Goal: Download file/media

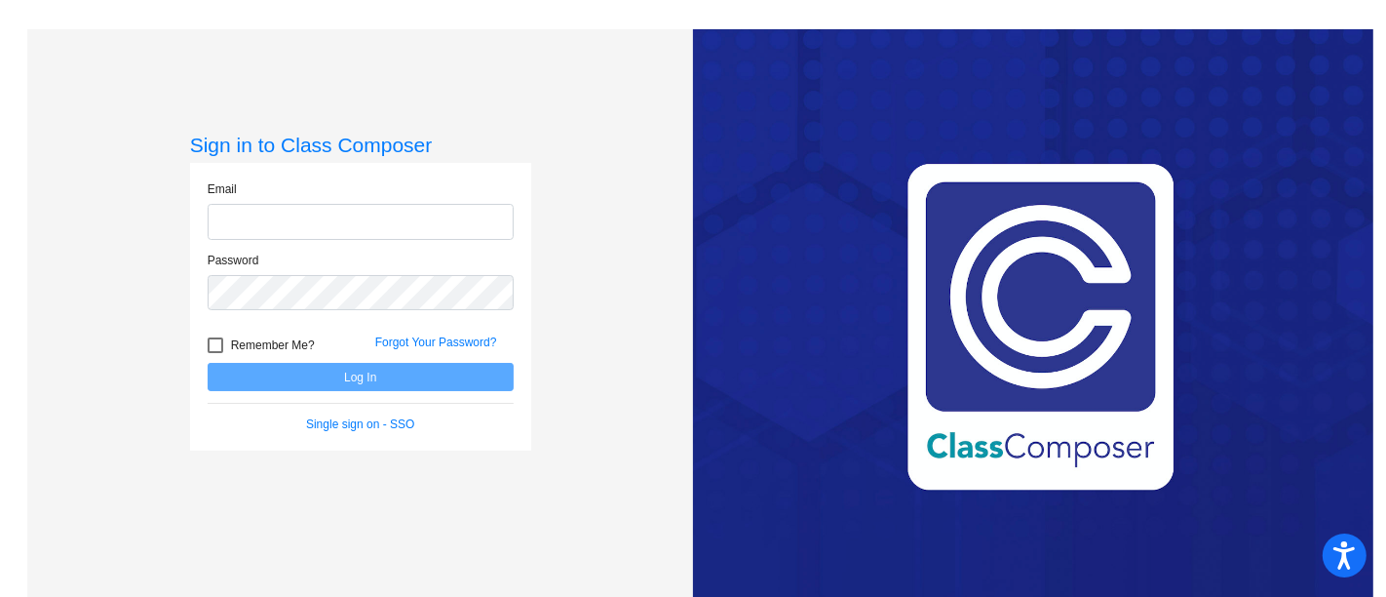
type input "[PERSON_NAME][EMAIL_ADDRESS][PERSON_NAME][DOMAIN_NAME]"
click at [336, 375] on button "Log In" at bounding box center [361, 377] width 306 height 28
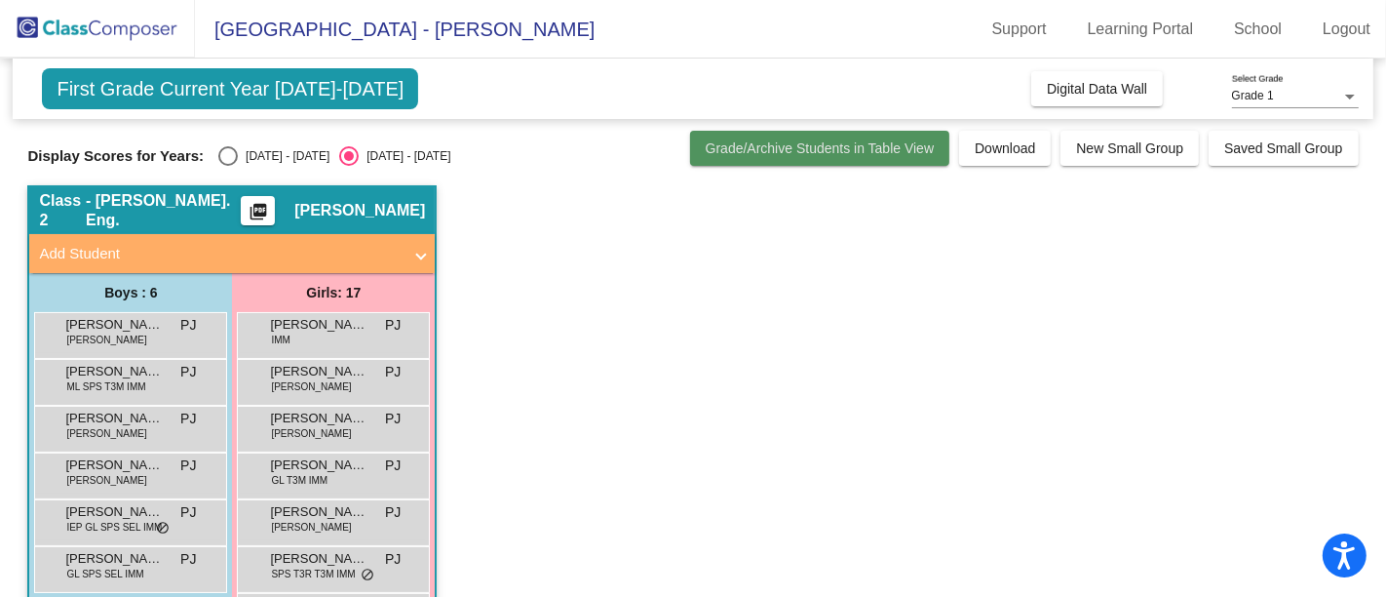
click at [838, 140] on span "Grade/Archive Students in Table View" at bounding box center [820, 148] width 229 height 16
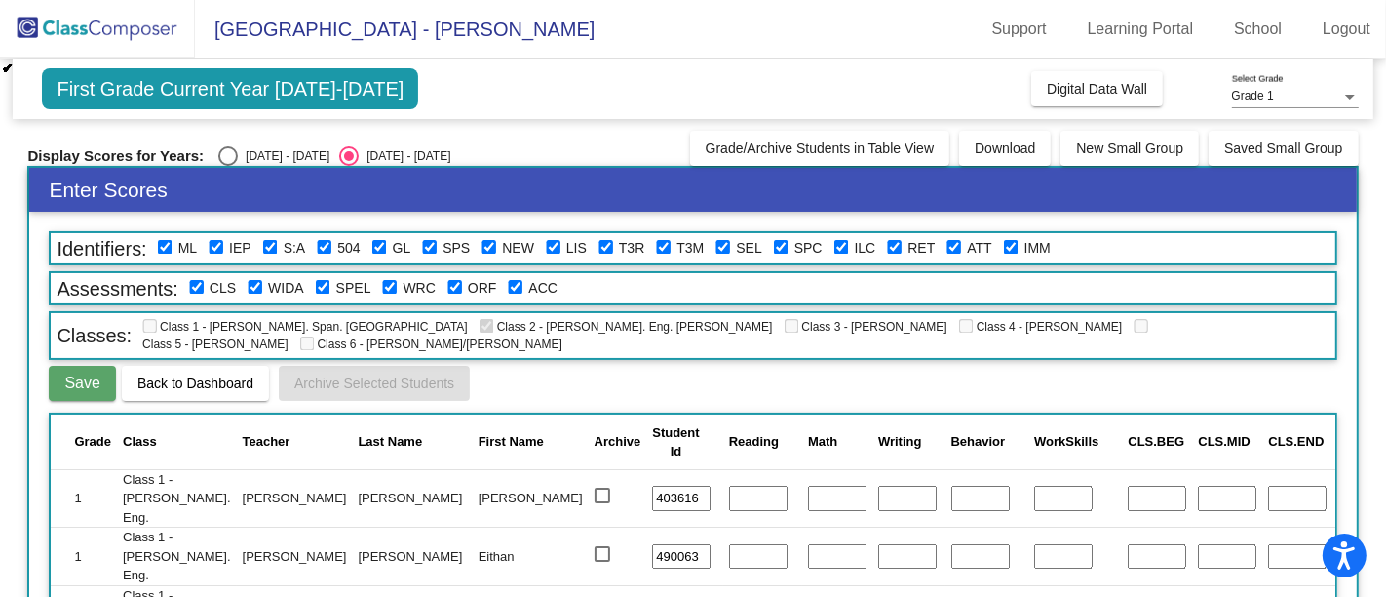
click at [639, 92] on div "First Grade Current Year [DATE]-[DATE] Add, Move, or Retain Students Off On Inc…" at bounding box center [693, 88] width 1360 height 60
click at [239, 90] on span "First Grade Current Year [DATE]-[DATE]" at bounding box center [230, 88] width 376 height 41
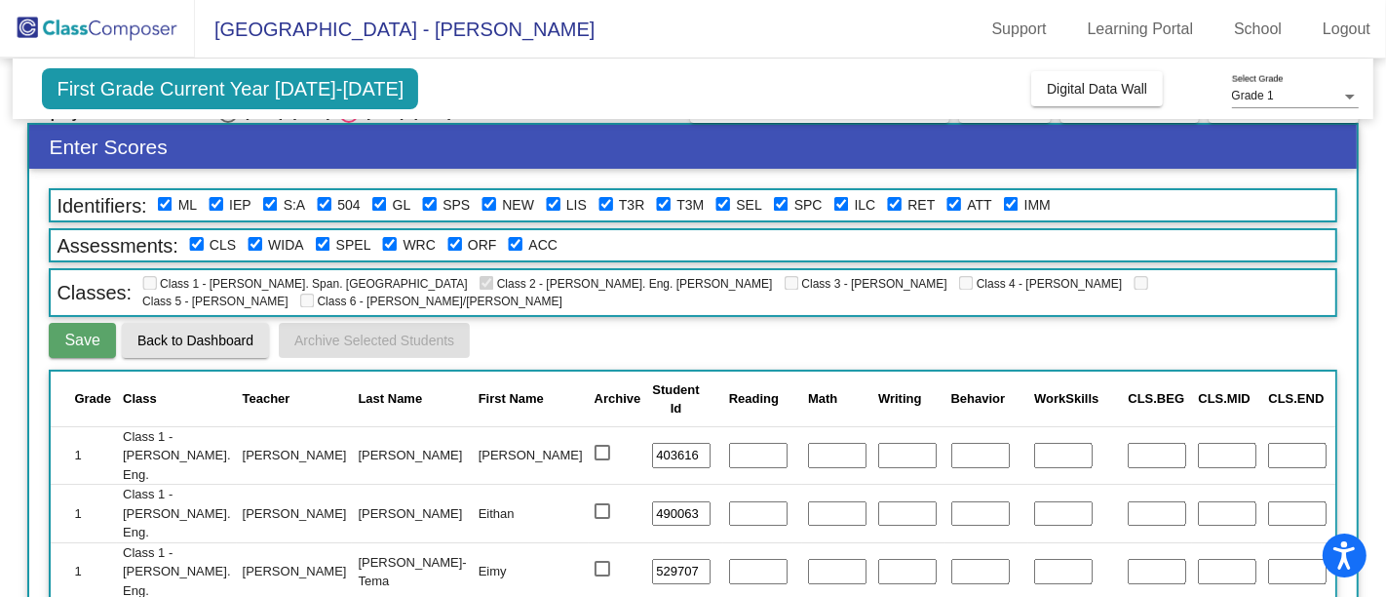
click at [206, 338] on span "Back to Dashboard" at bounding box center [195, 340] width 116 height 16
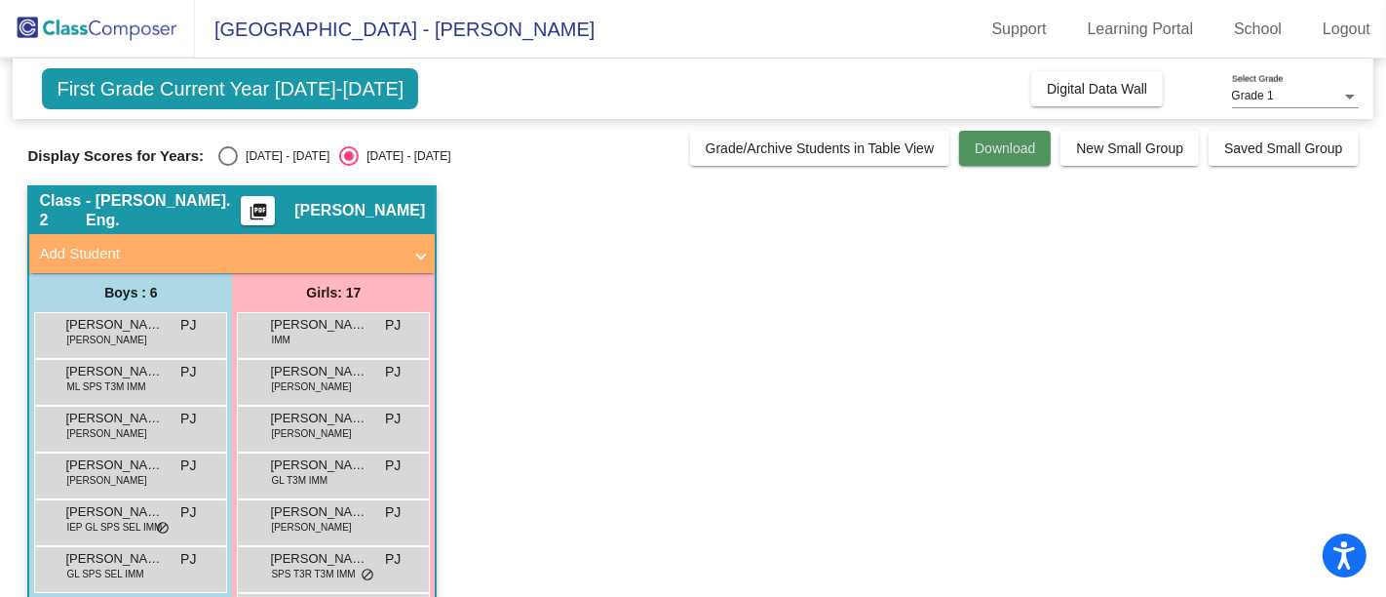
click at [1007, 138] on button "Download" at bounding box center [1005, 148] width 92 height 35
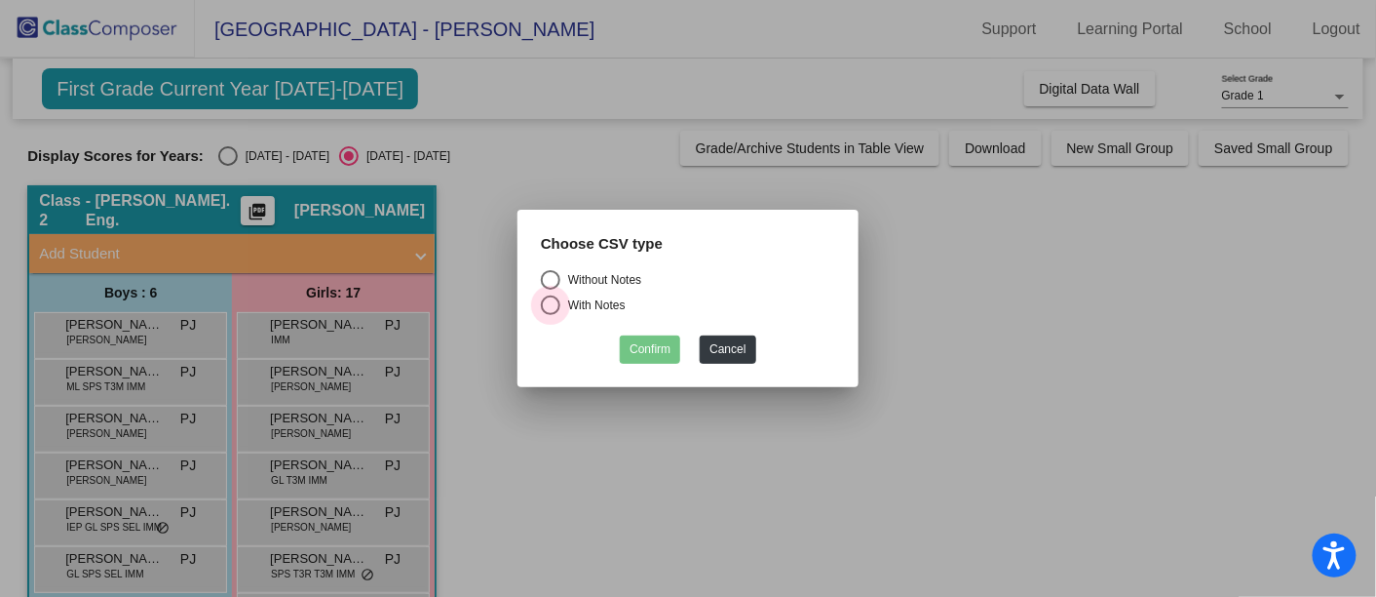
click at [546, 302] on div "Select an option" at bounding box center [550, 304] width 19 height 19
click at [550, 315] on input "With Notes" at bounding box center [550, 315] width 1 height 1
radio input "true"
click at [645, 344] on button "Confirm" at bounding box center [650, 349] width 60 height 28
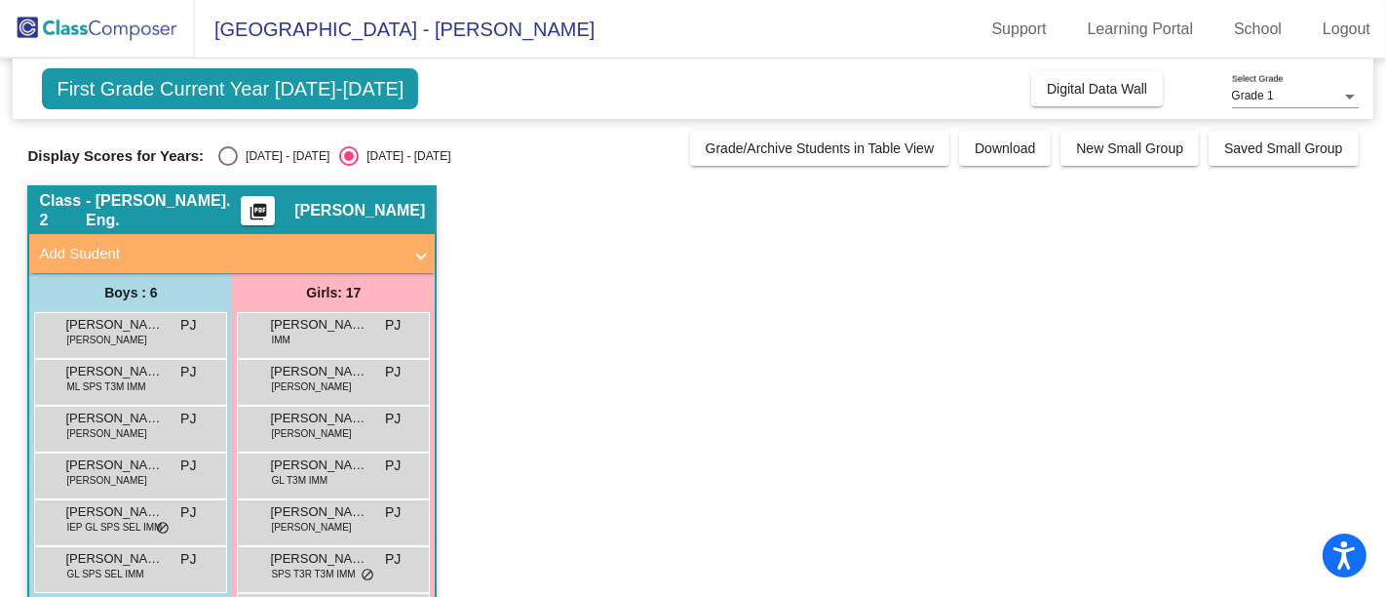
click at [1076, 68] on div "First Grade Current Year [DATE]-[DATE] Add, Move, or Retain Students Off On Inc…" at bounding box center [693, 88] width 1360 height 60
click at [1056, 92] on span "Digital Data Wall" at bounding box center [1097, 89] width 100 height 16
click at [414, 251] on span "Add Student" at bounding box center [228, 254] width 378 height 22
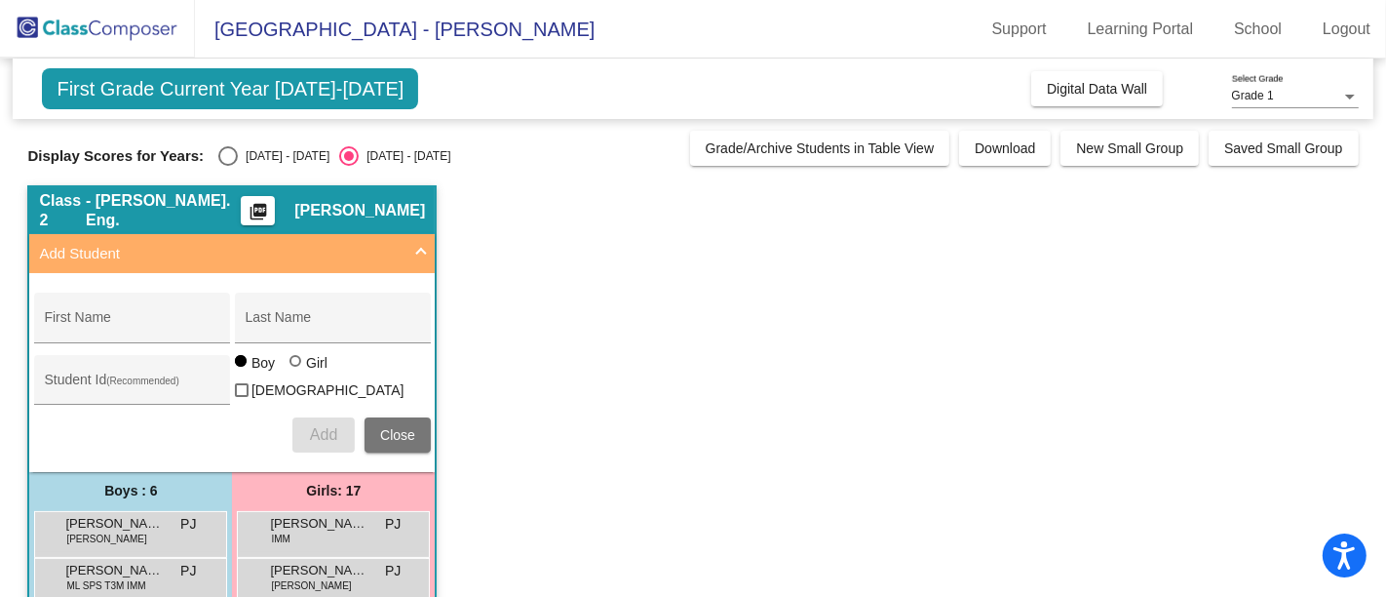
click at [417, 251] on span at bounding box center [421, 254] width 8 height 22
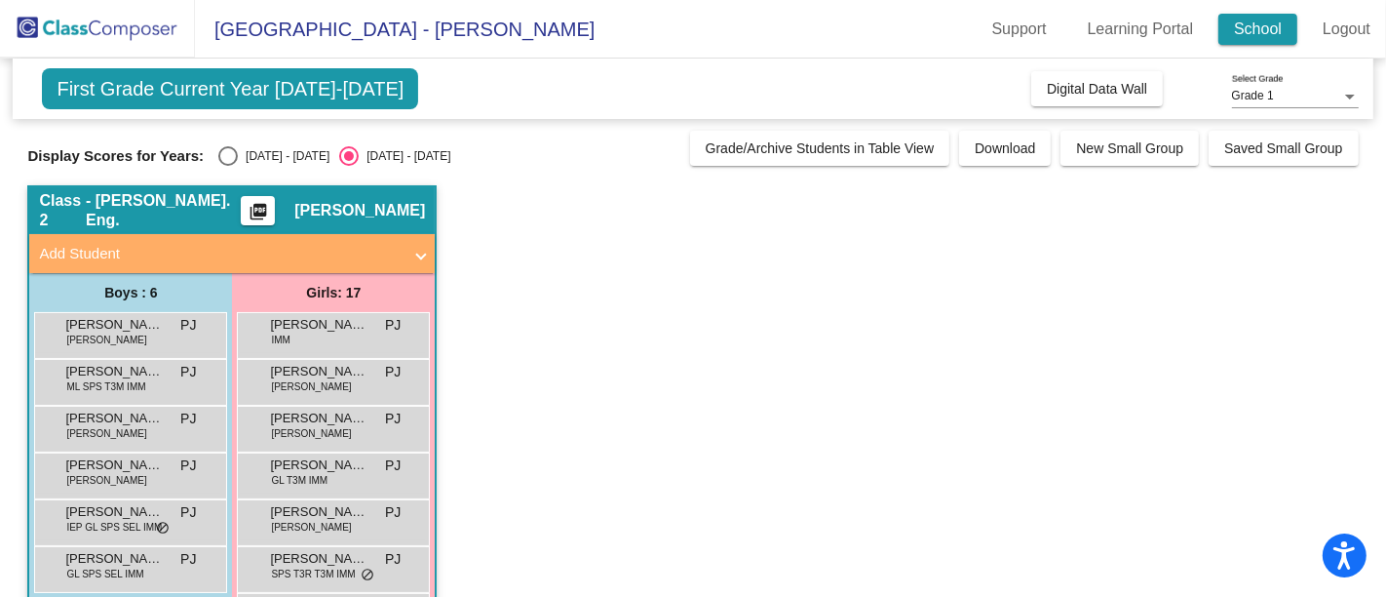
click at [1258, 29] on link "School" at bounding box center [1257, 29] width 79 height 31
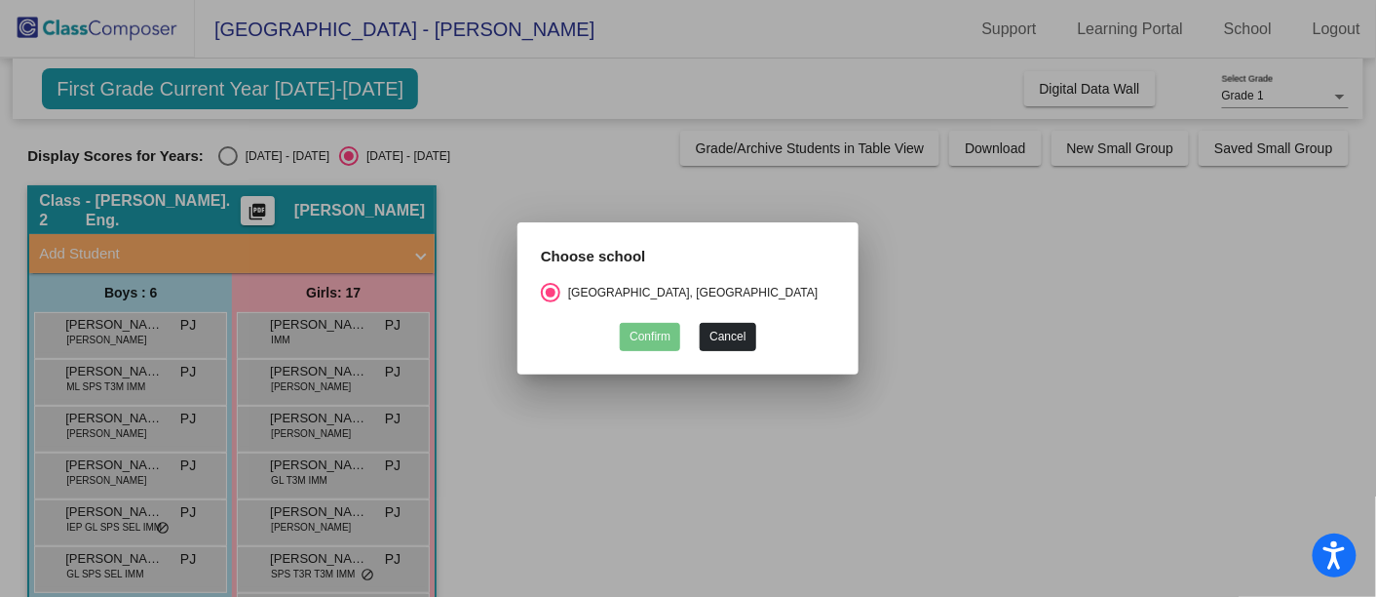
click at [722, 343] on button "Cancel" at bounding box center [728, 337] width 56 height 28
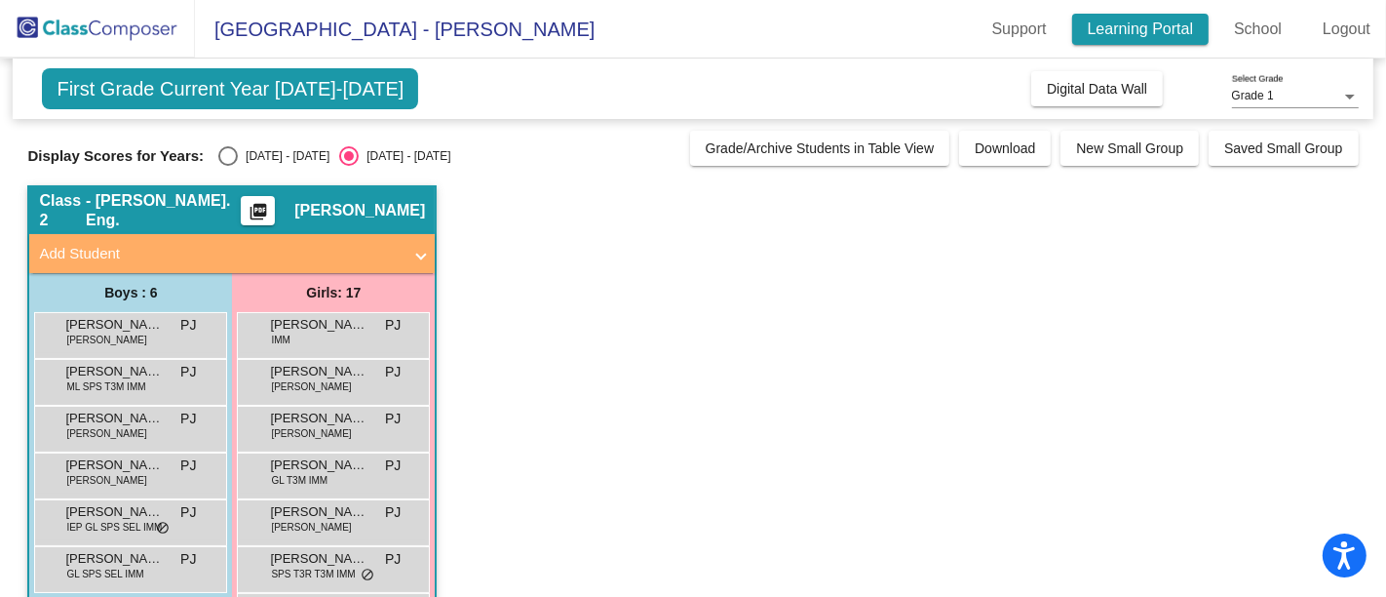
click at [1109, 34] on link "Learning Portal" at bounding box center [1140, 29] width 137 height 31
click at [270, 210] on mat-icon "picture_as_pdf" at bounding box center [258, 215] width 23 height 27
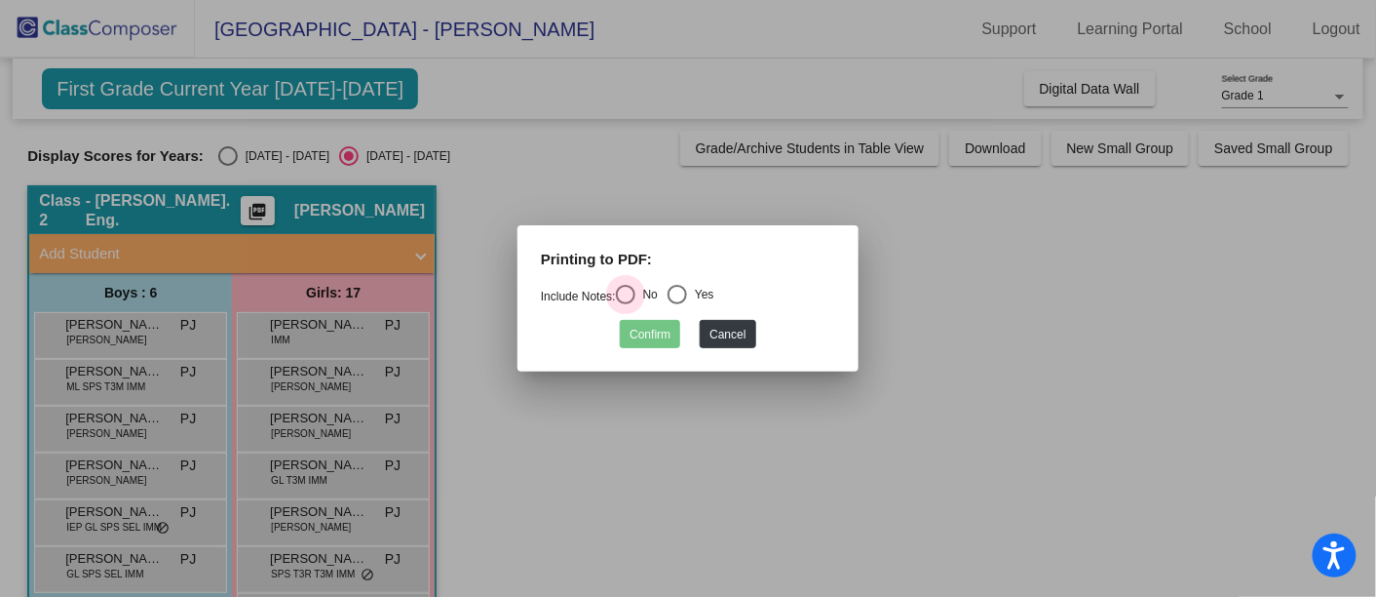
click at [633, 290] on div "Select an option" at bounding box center [625, 294] width 19 height 19
click at [626, 304] on input "No" at bounding box center [625, 304] width 1 height 1
radio input "true"
click at [651, 329] on button "Confirm" at bounding box center [650, 334] width 60 height 28
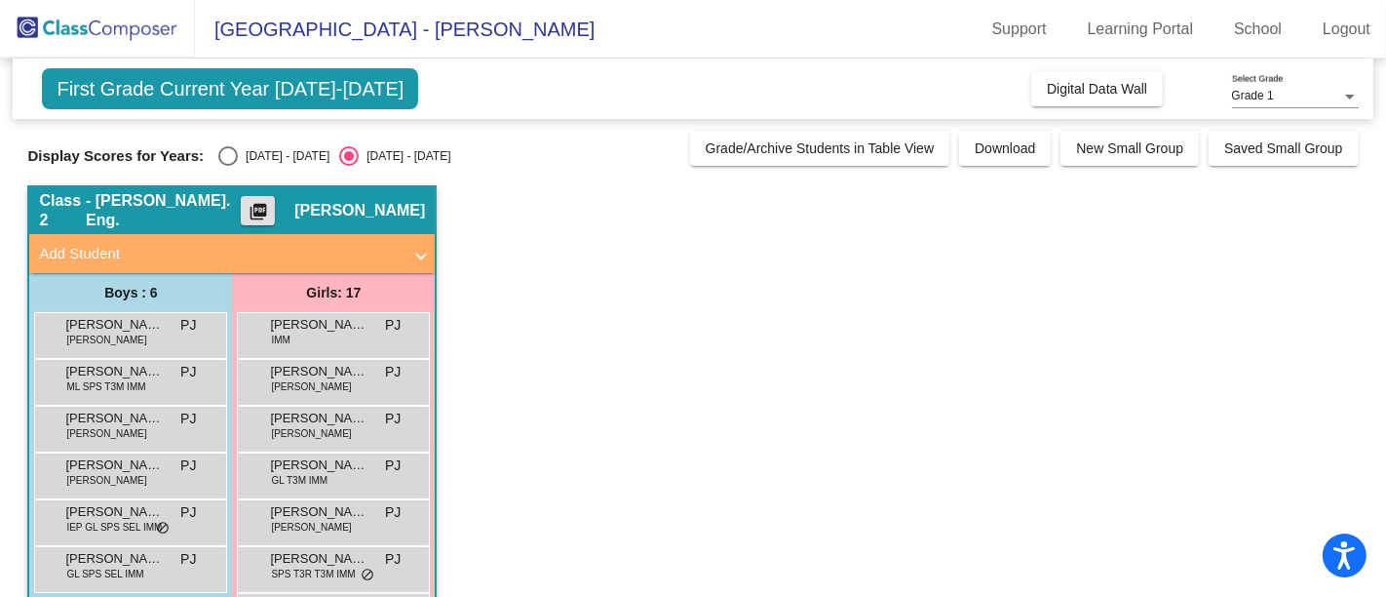
click at [423, 249] on span at bounding box center [421, 254] width 8 height 22
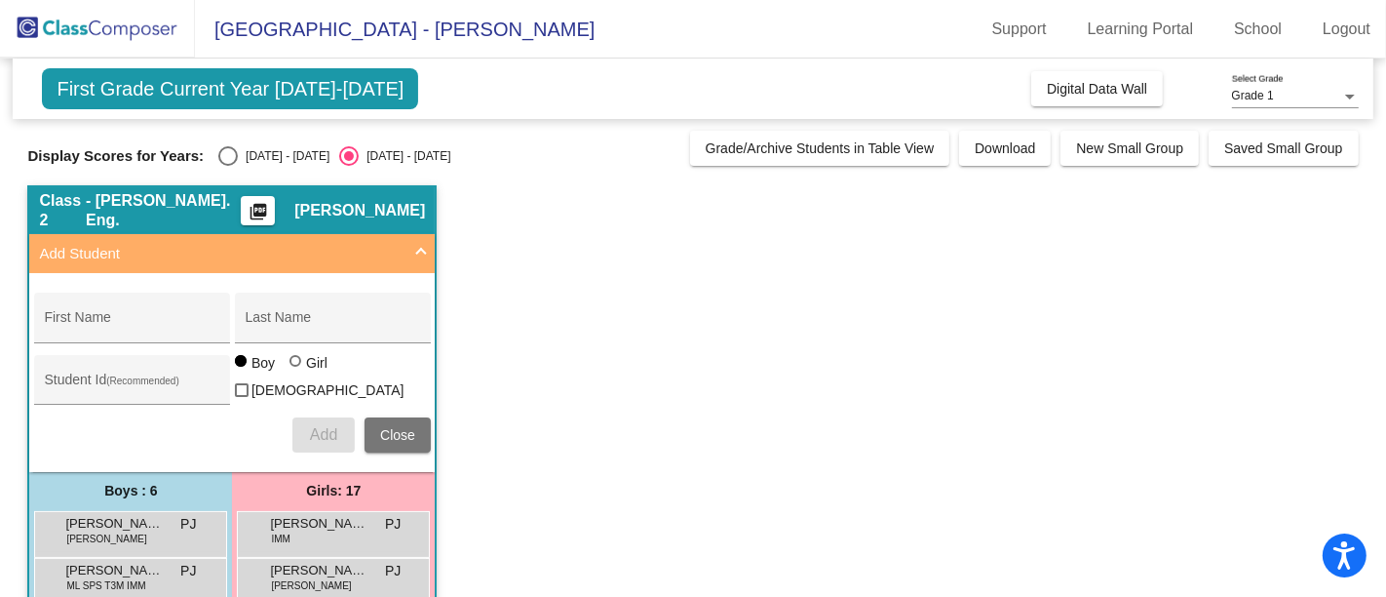
click at [423, 249] on span at bounding box center [421, 254] width 8 height 22
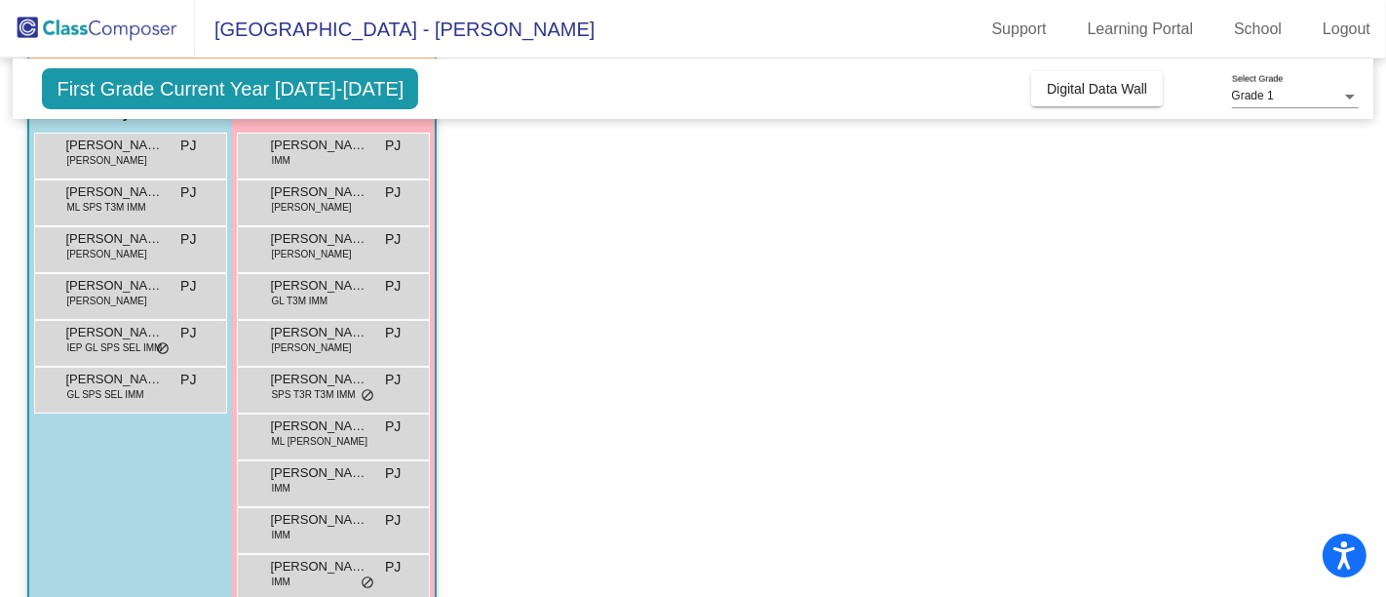
scroll to position [174, 0]
